Goal: Information Seeking & Learning: Learn about a topic

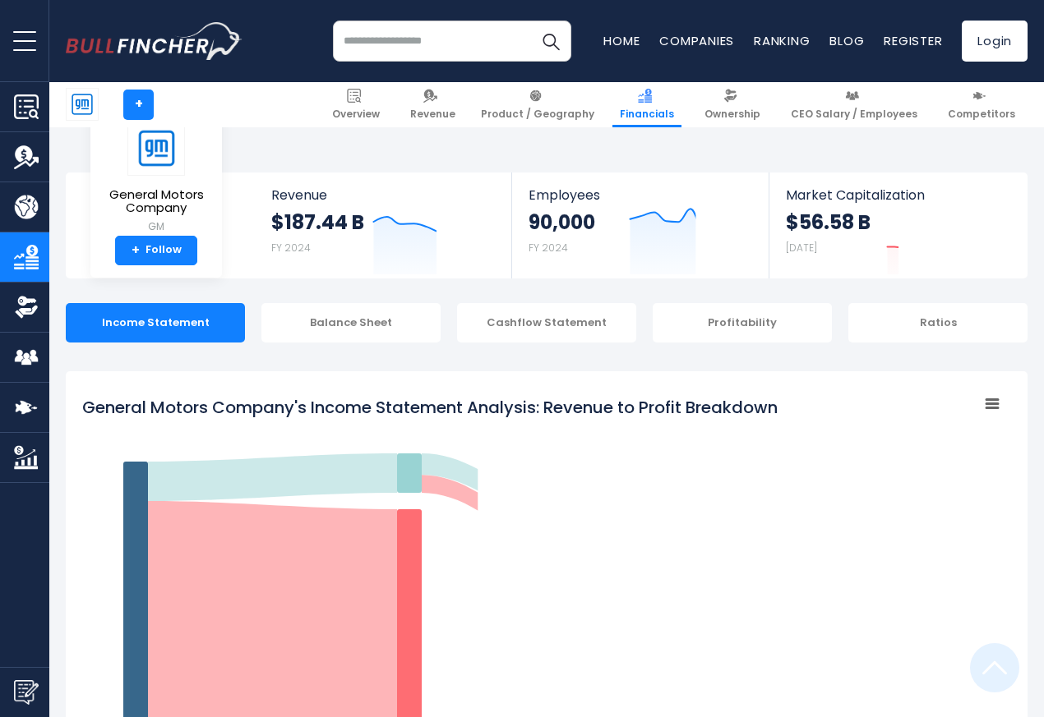
scroll to position [889, 0]
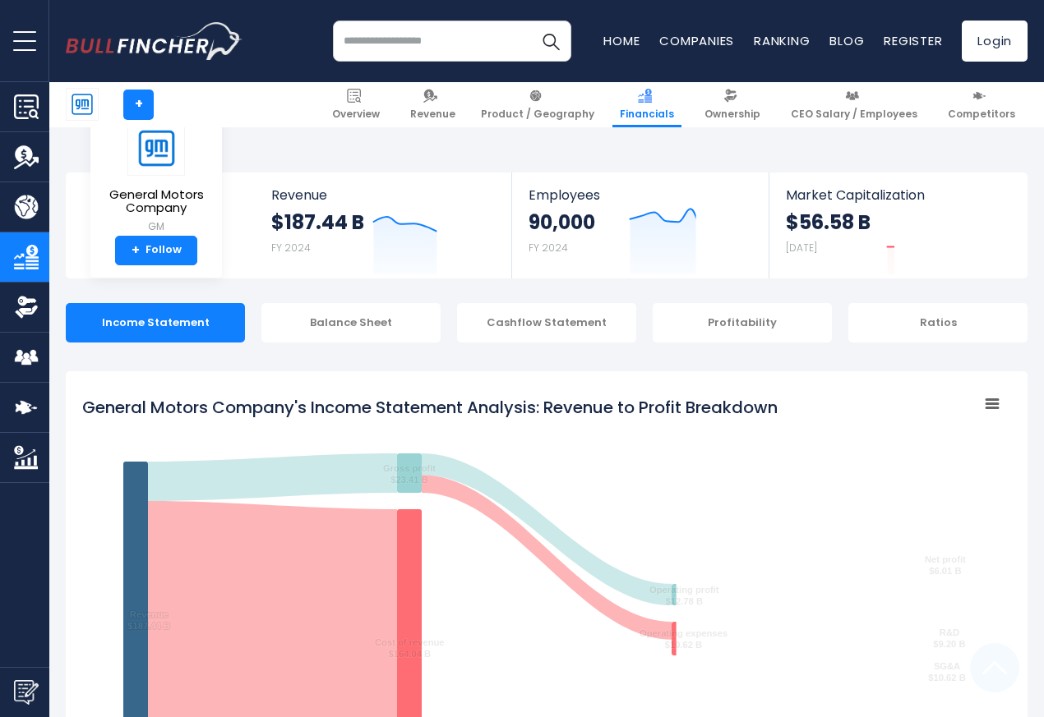
scroll to position [889, 0]
